Goal: Information Seeking & Learning: Learn about a topic

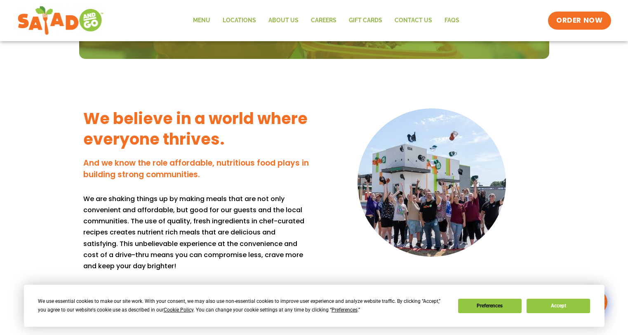
scroll to position [618, 0]
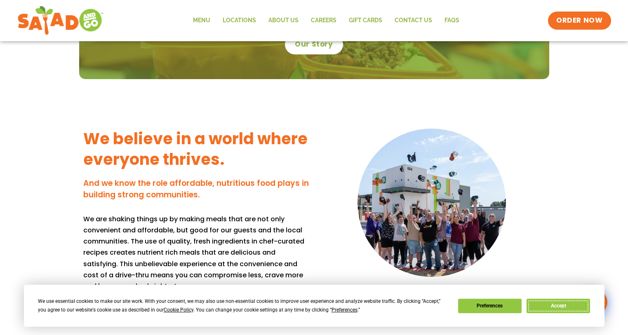
click at [560, 310] on button "Accept" at bounding box center [557, 306] width 63 height 14
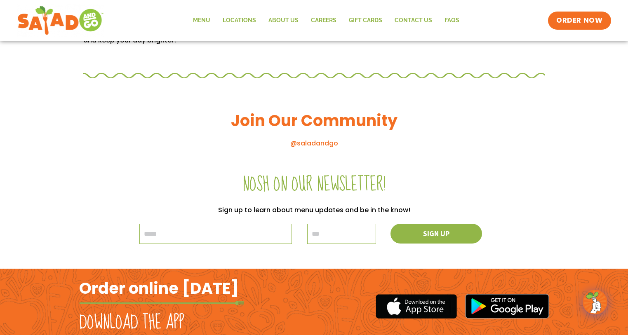
scroll to position [854, 0]
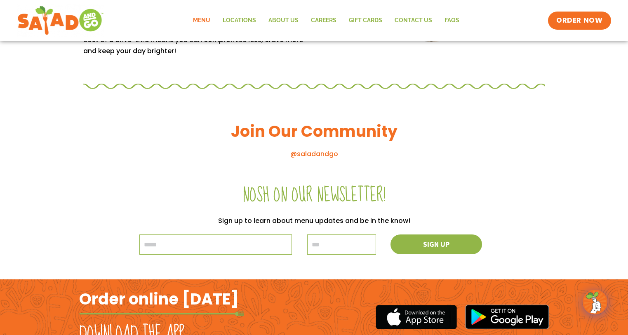
click at [204, 17] on link "Menu" at bounding box center [202, 20] width 30 height 19
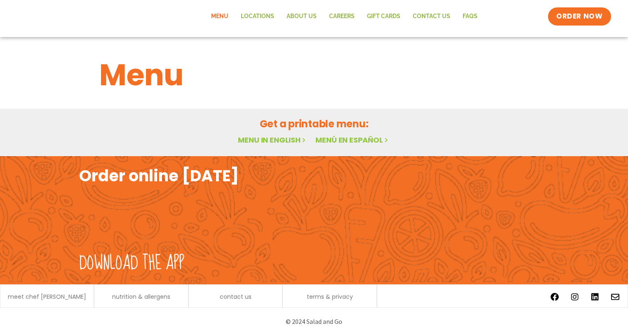
click at [275, 140] on link "Menu in English" at bounding box center [272, 140] width 69 height 10
